Goal: Information Seeking & Learning: Compare options

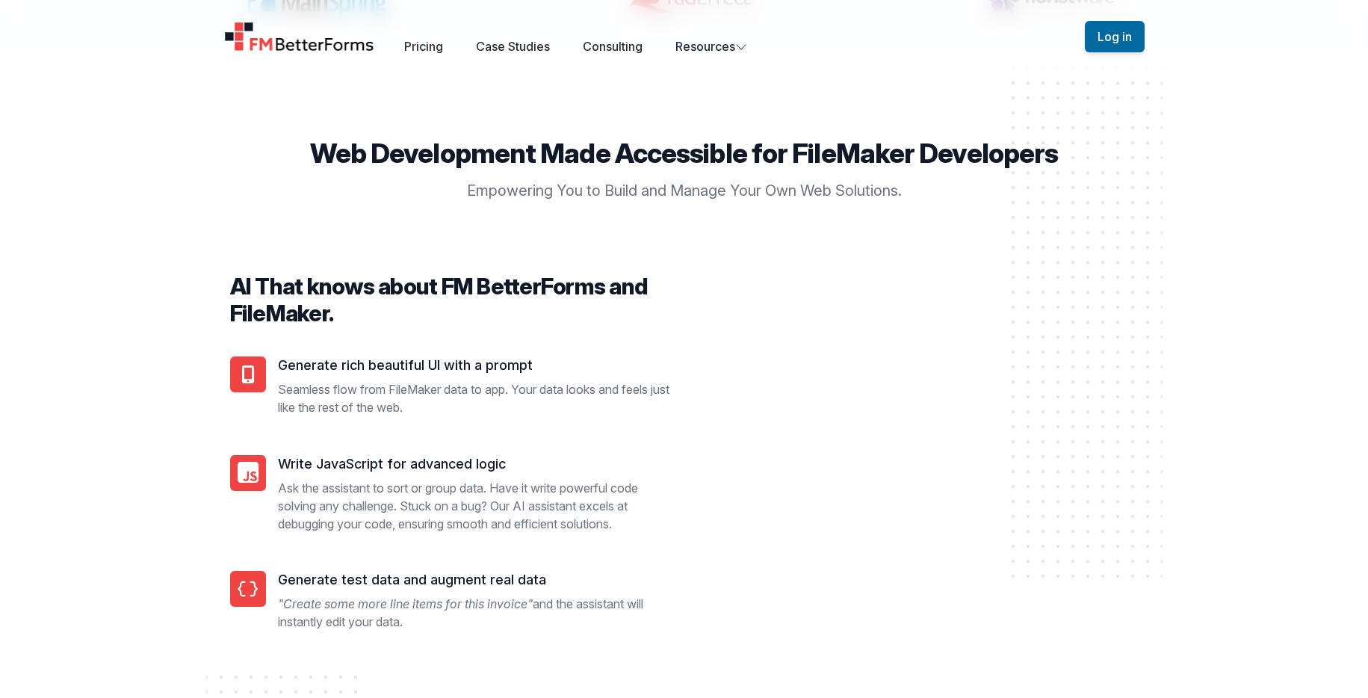
scroll to position [1125, 0]
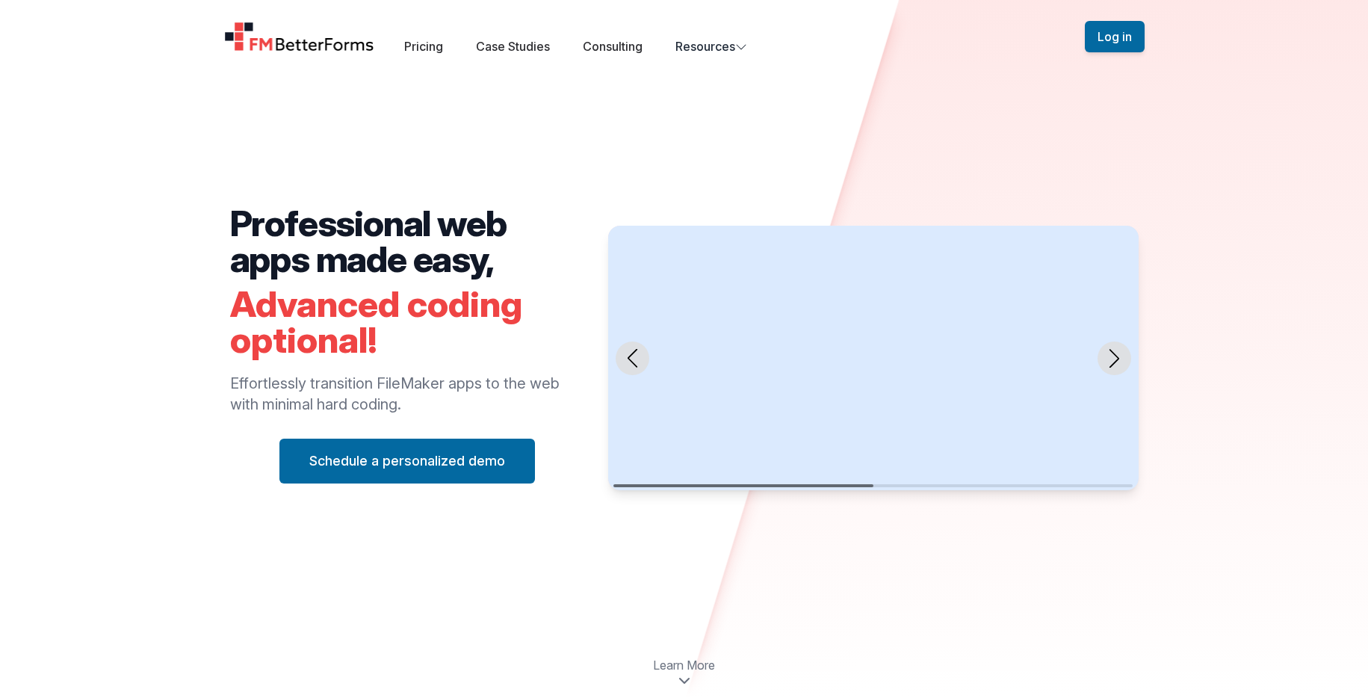
scroll to position [90, 0]
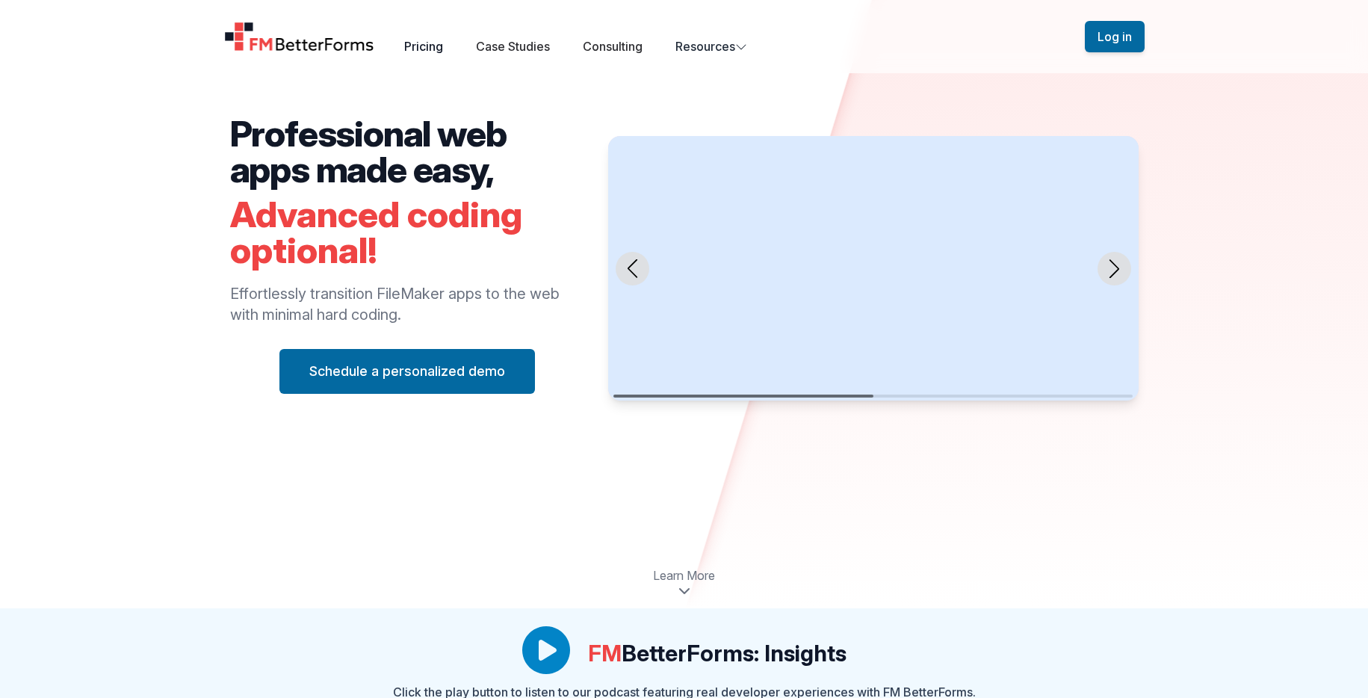
click at [443, 47] on link "Pricing" at bounding box center [423, 46] width 39 height 15
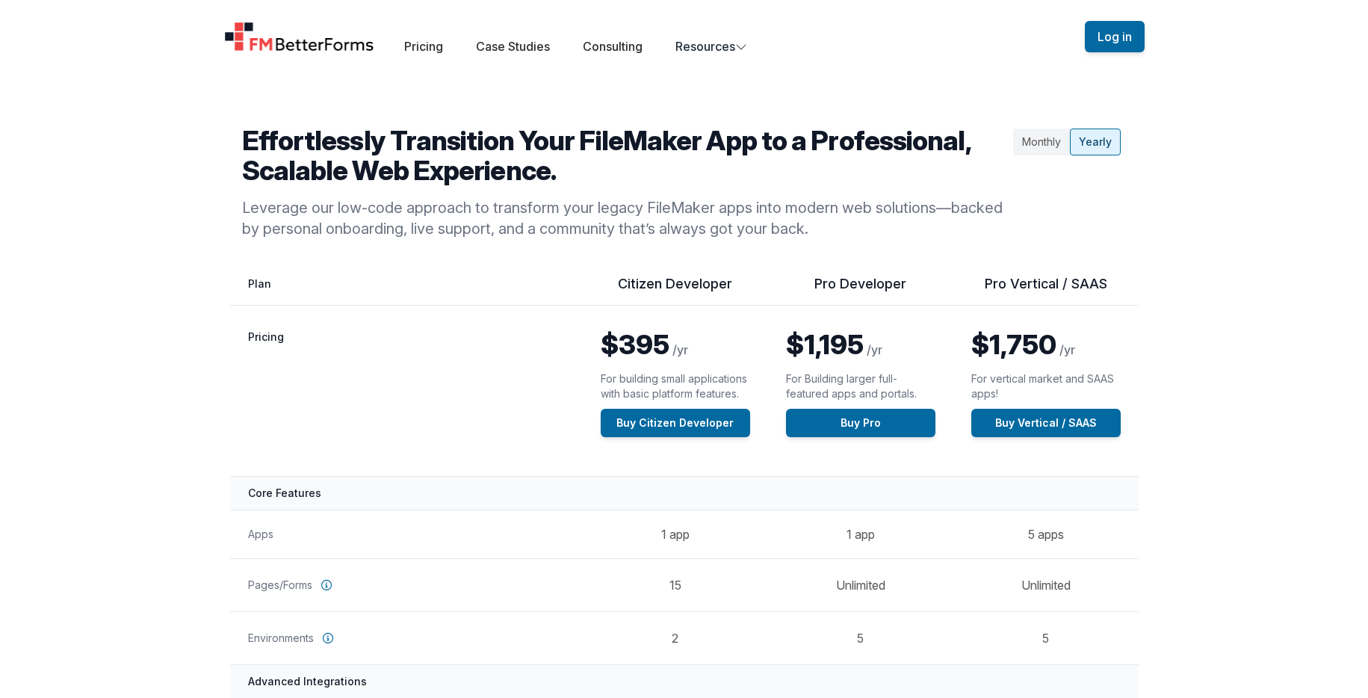
click at [328, 37] on img "Home" at bounding box center [299, 37] width 151 height 30
